Goal: Navigation & Orientation: Find specific page/section

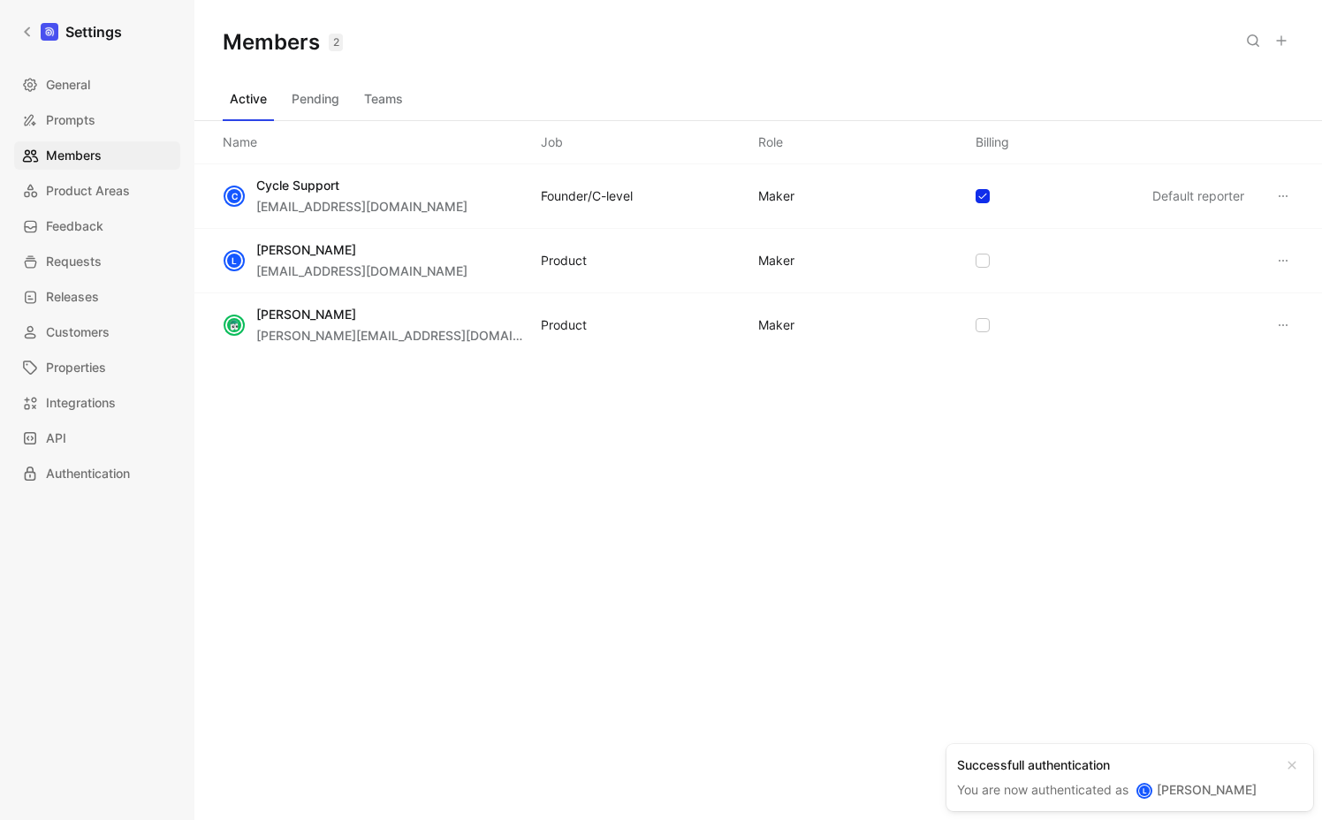
click at [1100, 485] on div "C Cycle Support tech@cycle.app Founder/C-level MAKER Default reporter L Lauryna…" at bounding box center [758, 331] width 1128 height 334
click at [33, 26] on icon at bounding box center [27, 32] width 12 height 12
click at [35, 36] on link "Settings" at bounding box center [71, 31] width 115 height 35
